Goal: Submit feedback/report problem

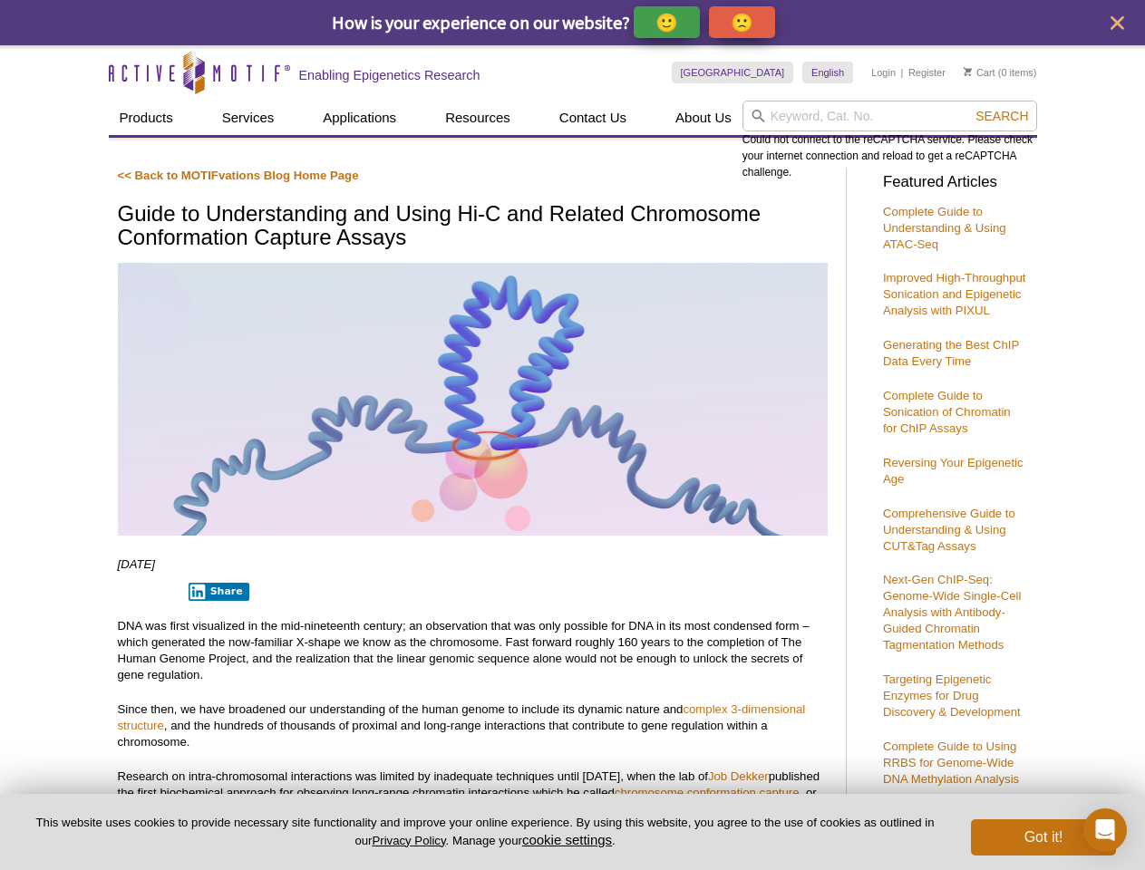
click at [668, 22] on p "🙂" at bounding box center [667, 22] width 23 height 23
click at [745, 22] on span "Give Feedback" at bounding box center [739, 22] width 108 height 21
click at [1117, 23] on icon "close" at bounding box center [1118, 23] width 14 height 14
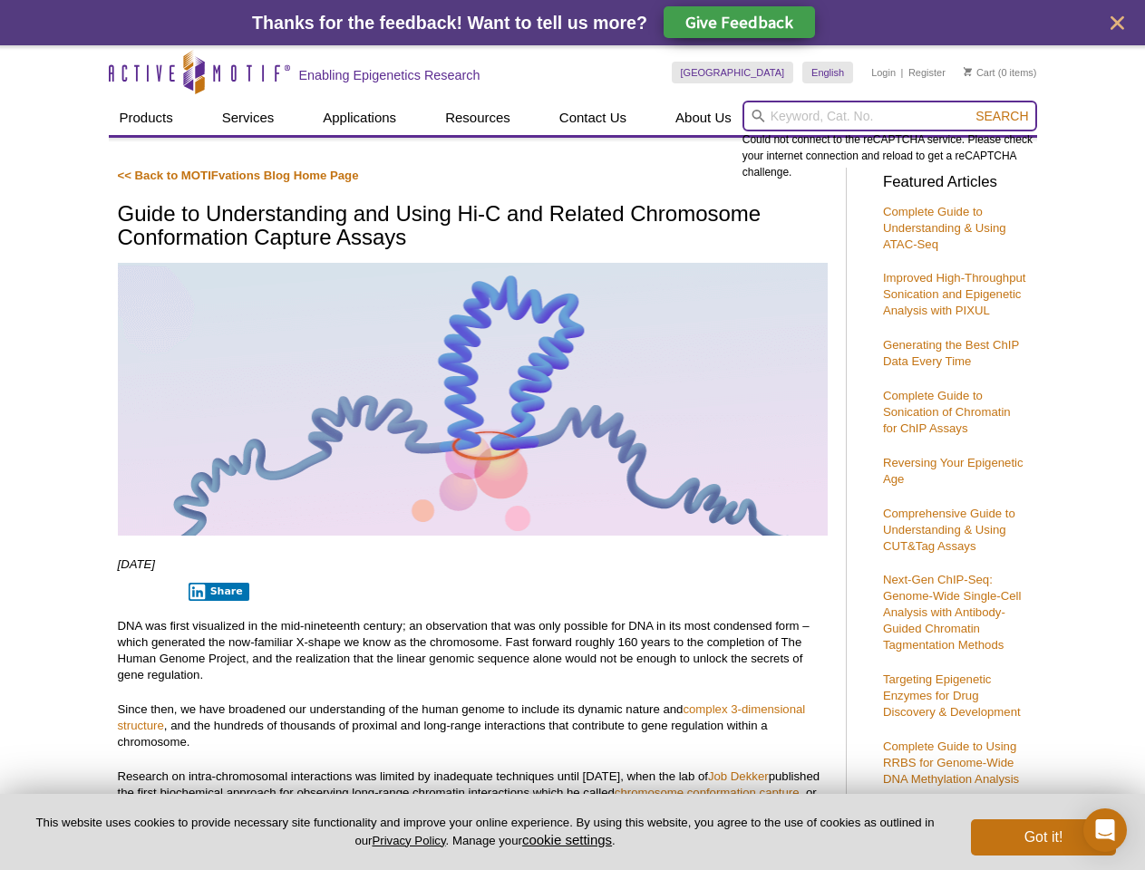
click at [890, 116] on input "search" at bounding box center [890, 116] width 295 height 31
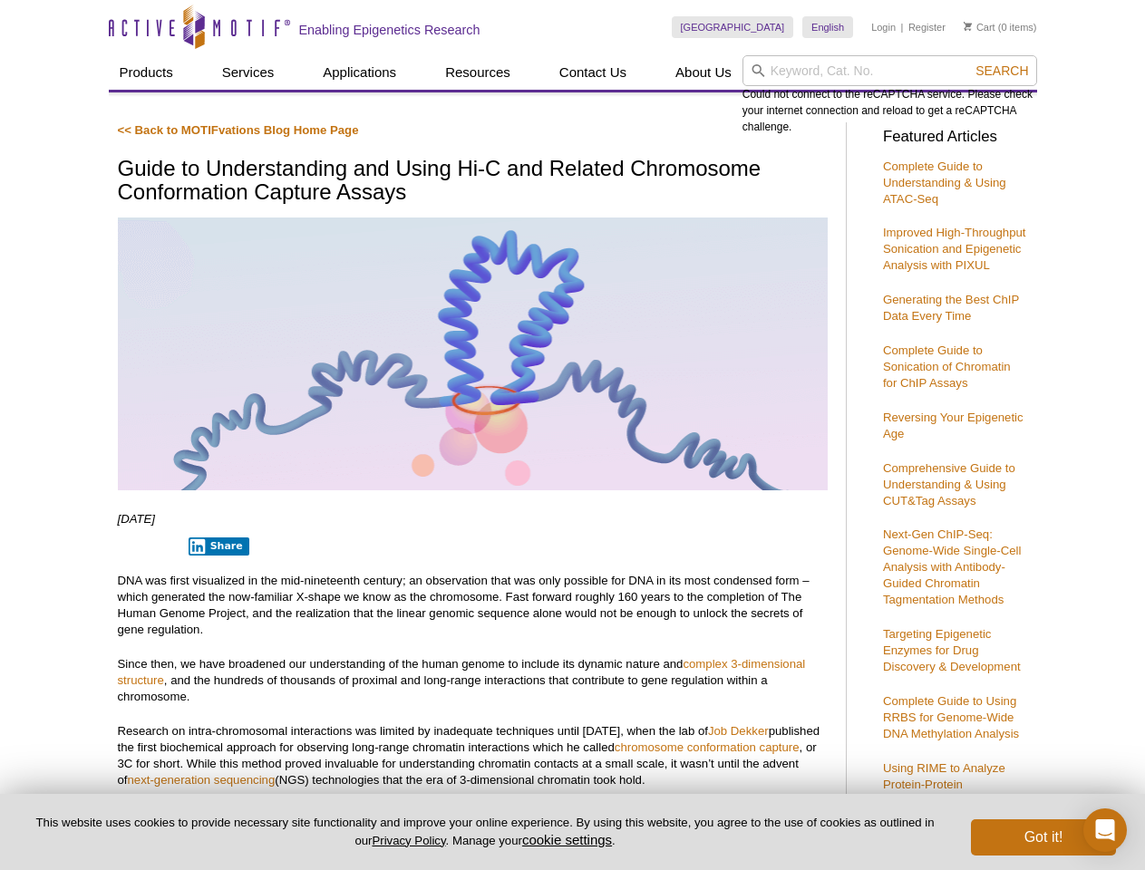
click at [1002, 116] on div "Could not connect to the reCAPTCHA service. Please check your internet connecti…" at bounding box center [890, 95] width 295 height 80
click at [215, 592] on p "DNA was first visualized in the mid-nineteenth century; an observation that was…" at bounding box center [473, 605] width 710 height 65
click at [570, 840] on button "cookie settings" at bounding box center [567, 839] width 90 height 15
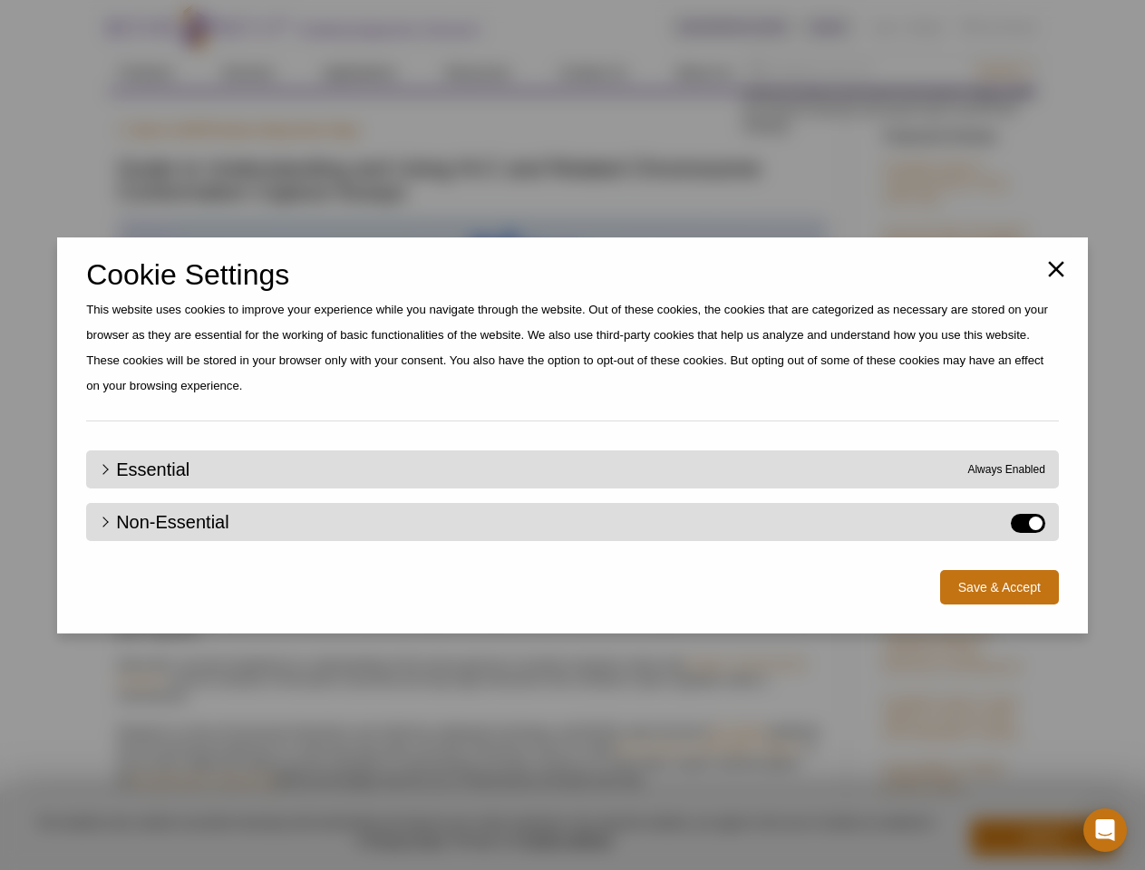
click at [1044, 838] on div "Close Cookie Settings This website uses cookies to improve your experience whil…" at bounding box center [572, 435] width 1145 height 870
click at [1105, 831] on icon "Open Intercom Messenger" at bounding box center [1105, 831] width 19 height 22
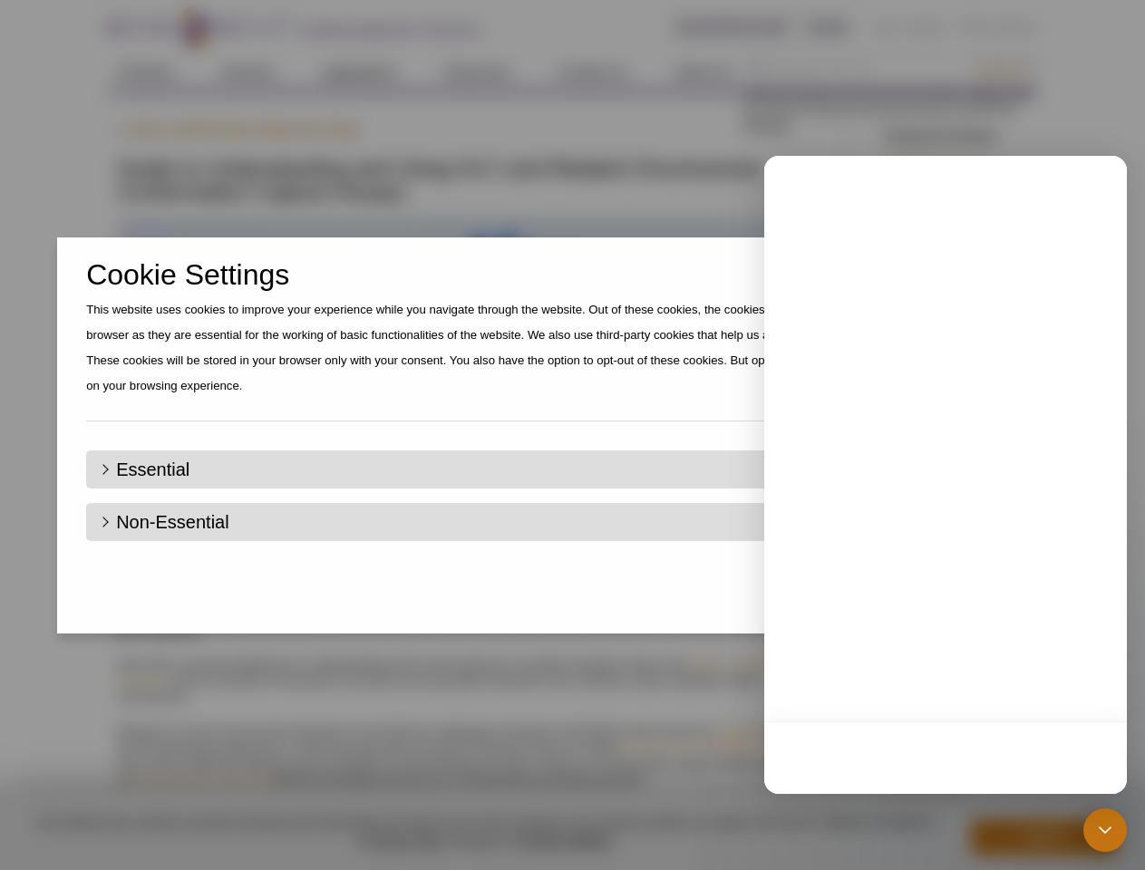
click at [1002, 71] on div "Close Cookie Settings This website uses cookies to improve your experience whil…" at bounding box center [572, 435] width 1145 height 870
